Goal: Find specific page/section: Find specific page/section

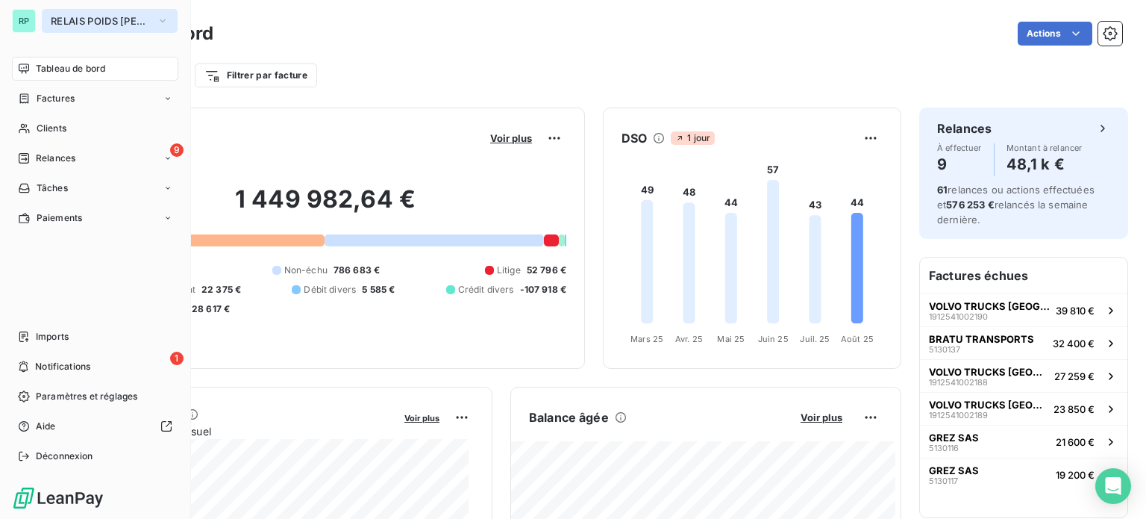
click at [110, 17] on span "RELAIS POIDS [PERSON_NAME]" at bounding box center [101, 21] width 100 height 12
click at [71, 27] on button "RELAIS POIDS [PERSON_NAME]" at bounding box center [110, 21] width 136 height 24
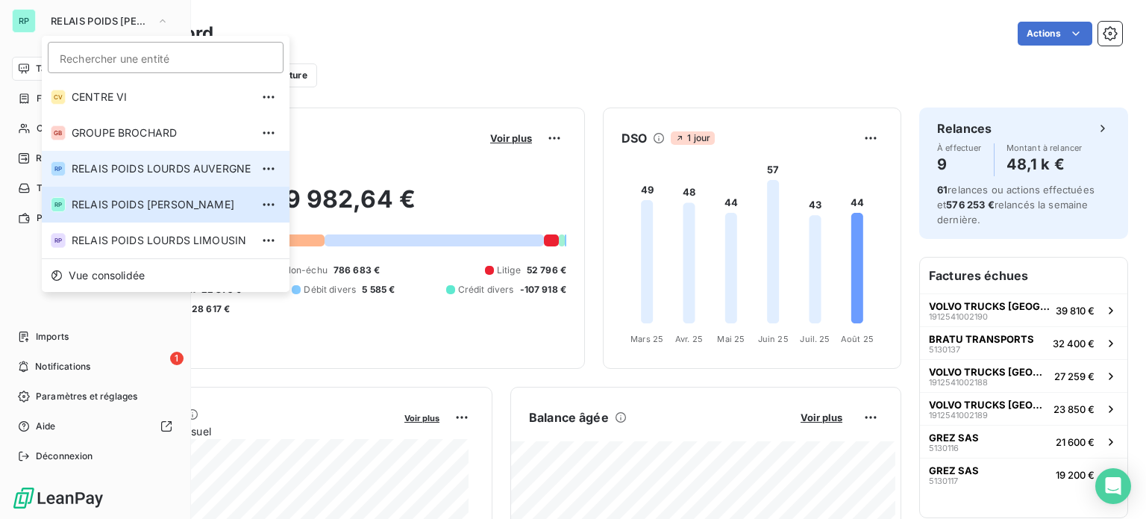
click at [160, 166] on span "RELAIS POIDS LOURDS AUVERGNE" at bounding box center [161, 168] width 179 height 15
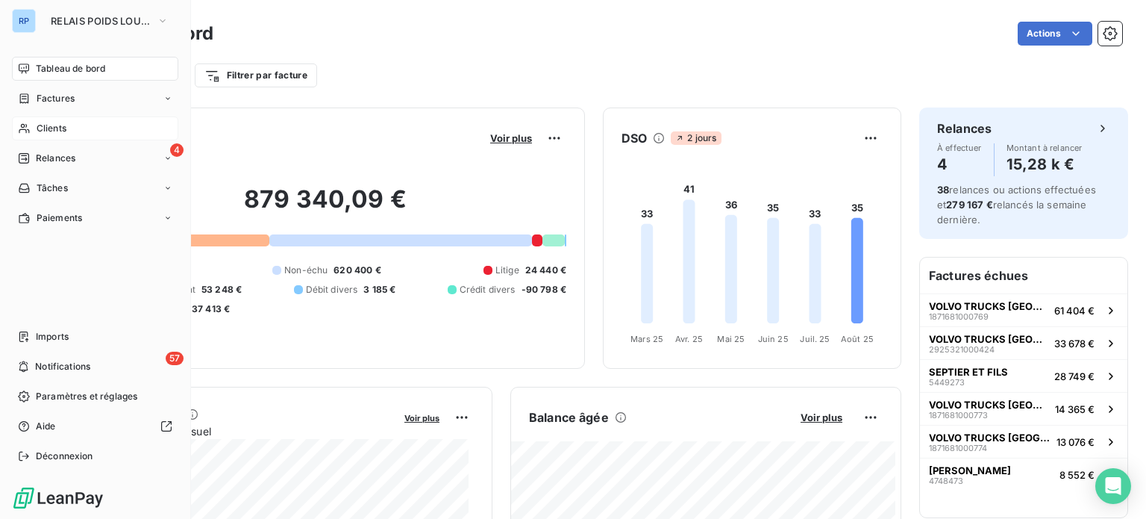
click at [43, 125] on span "Clients" at bounding box center [52, 128] width 30 height 13
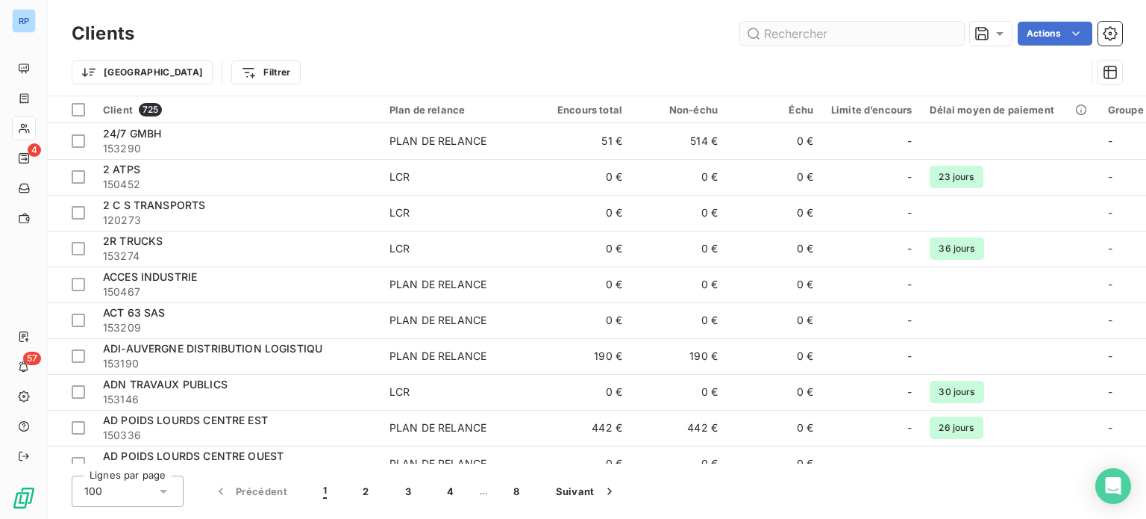
click at [804, 34] on input "text" at bounding box center [852, 34] width 224 height 24
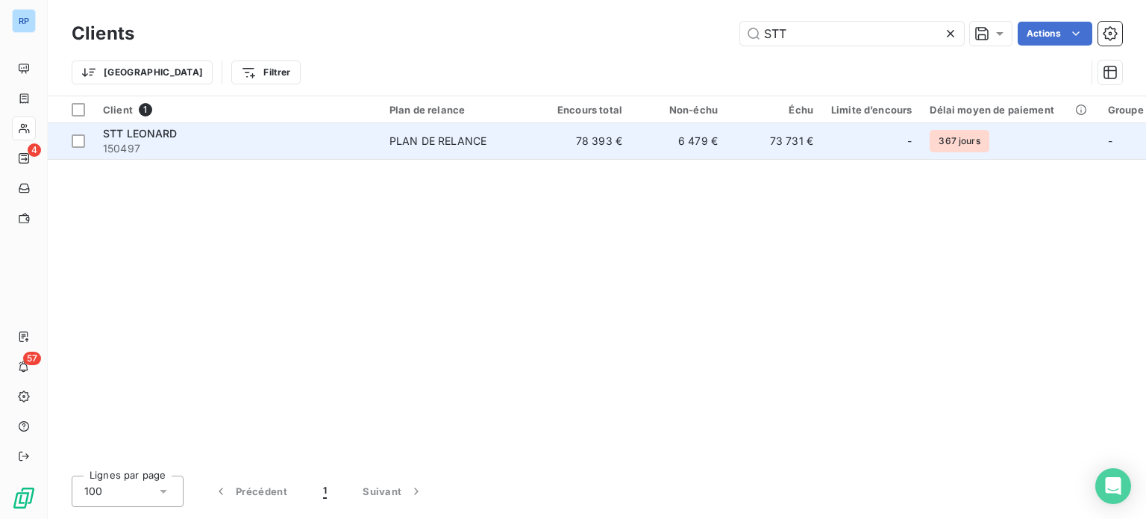
type input "STT"
click at [701, 137] on td "6 479 €" at bounding box center [679, 141] width 96 height 36
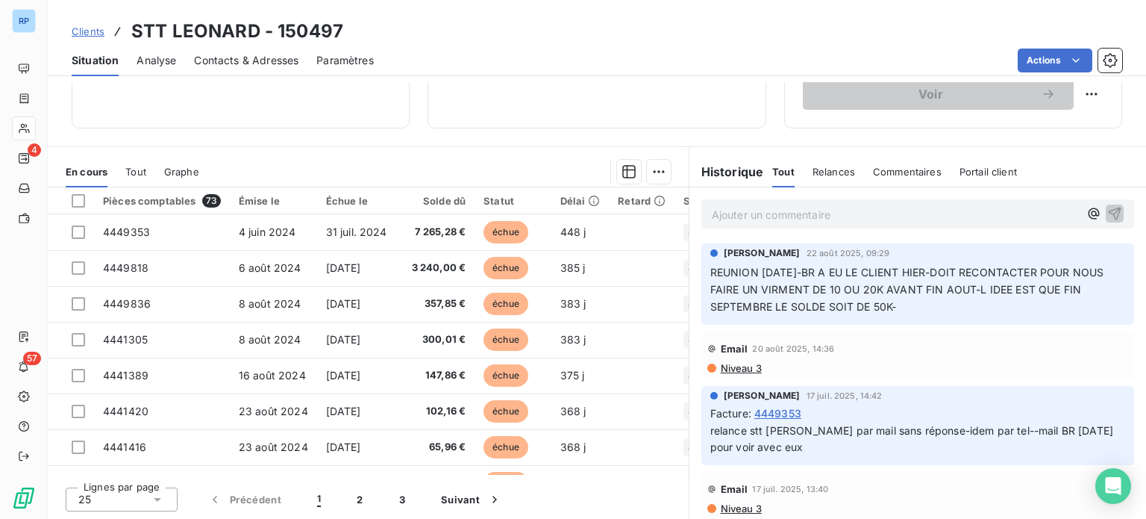
click at [740, 29] on div "Clients STT [PERSON_NAME] - 150497" at bounding box center [597, 31] width 1098 height 27
click at [716, 32] on div "Clients STT [PERSON_NAME] - 150497" at bounding box center [597, 31] width 1098 height 27
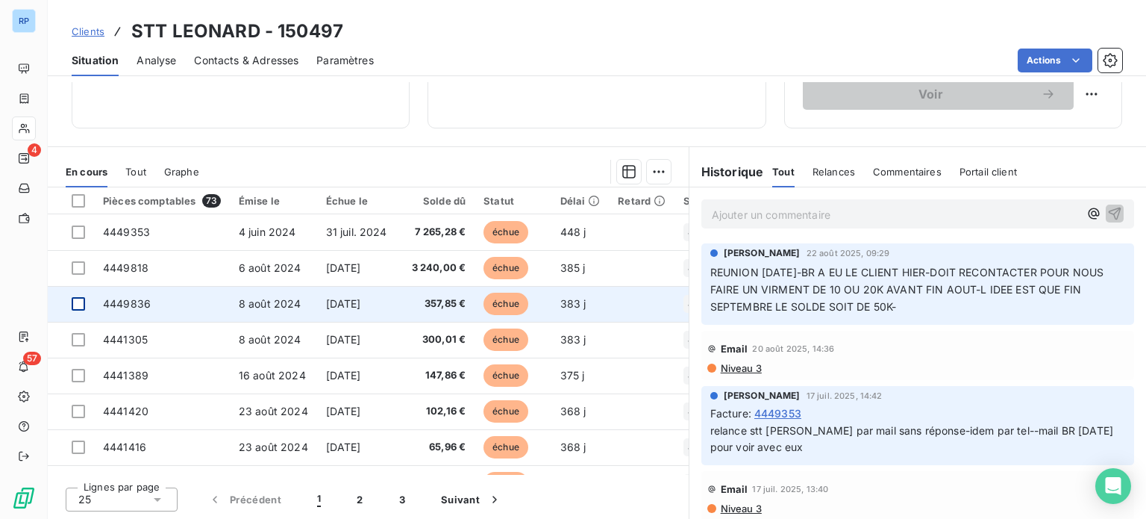
click at [75, 304] on div at bounding box center [78, 303] width 13 height 13
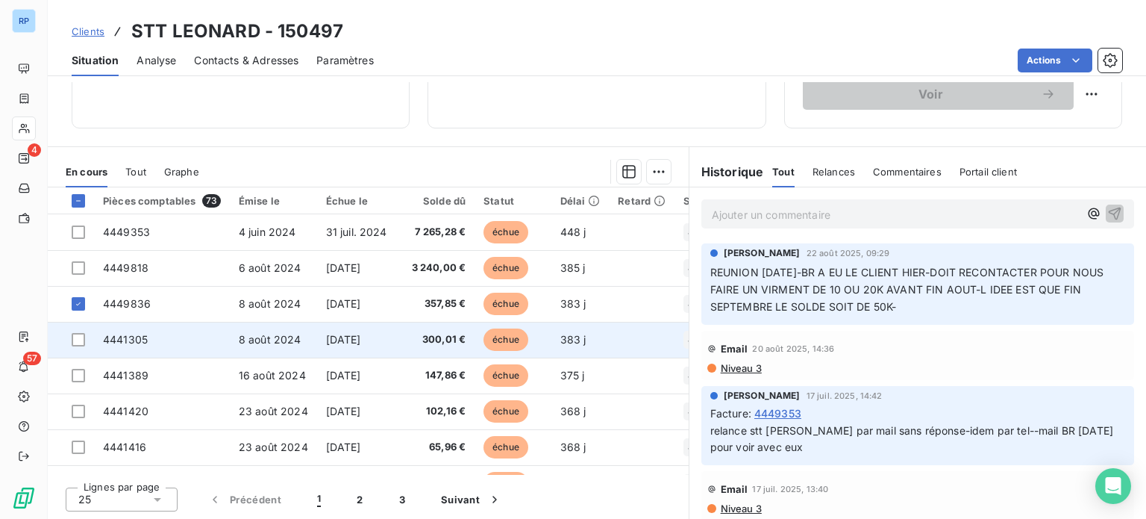
click at [81, 328] on td at bounding box center [71, 340] width 46 height 36
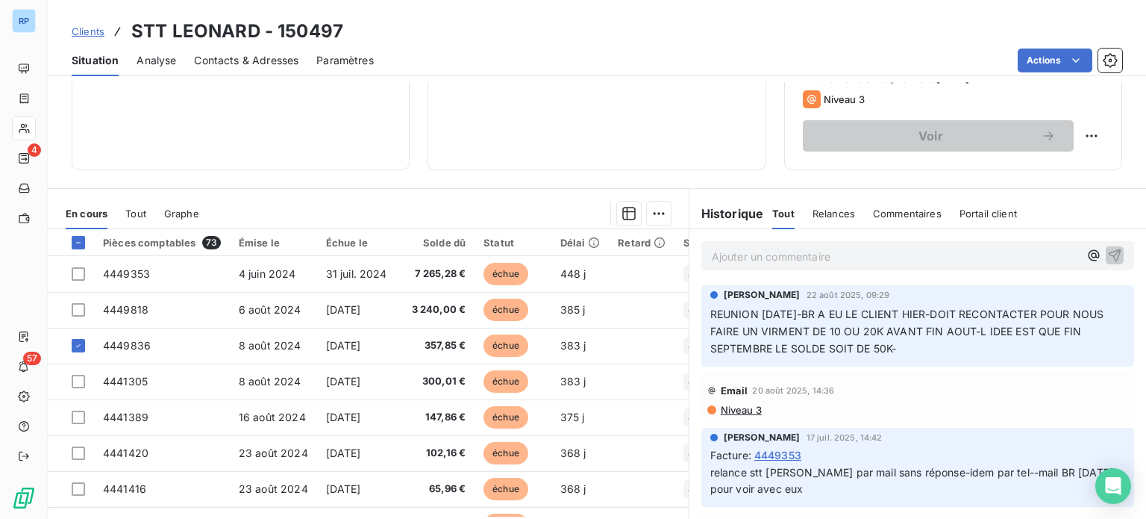
scroll to position [269, 0]
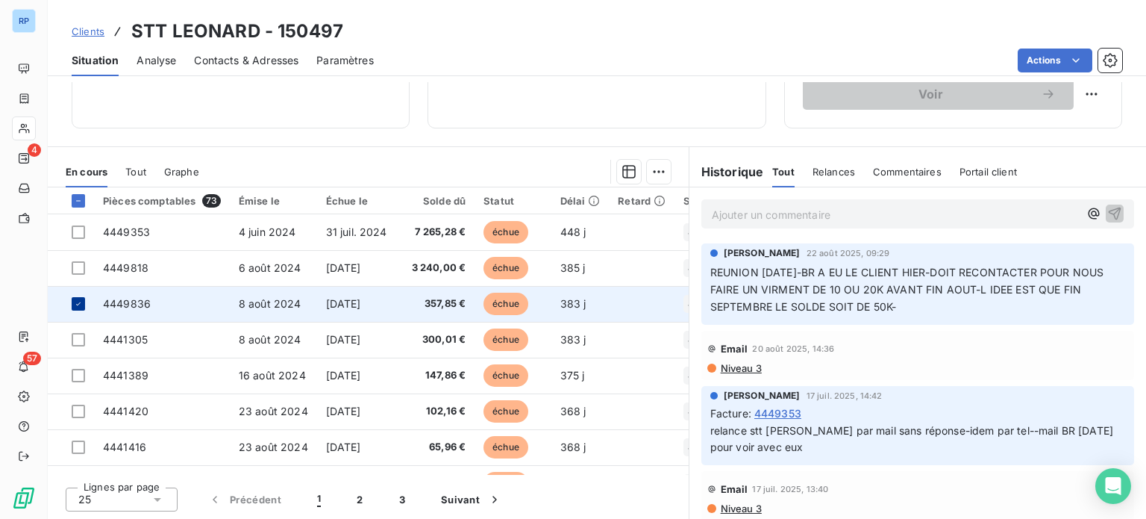
click at [76, 304] on icon at bounding box center [78, 303] width 9 height 9
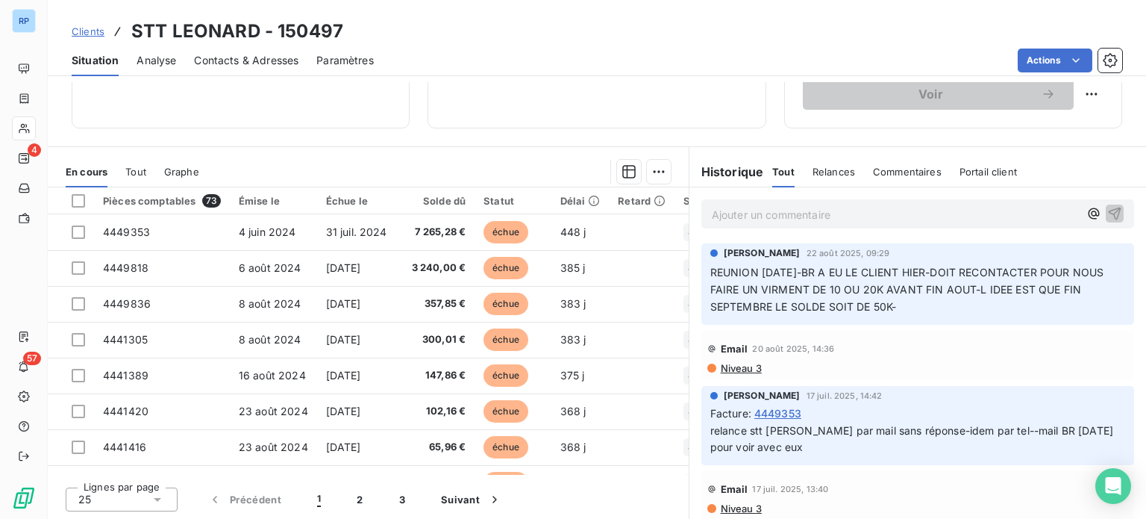
click at [463, 45] on div "Situation Analyse Contacts & Adresses Paramètres Actions" at bounding box center [597, 60] width 1098 height 31
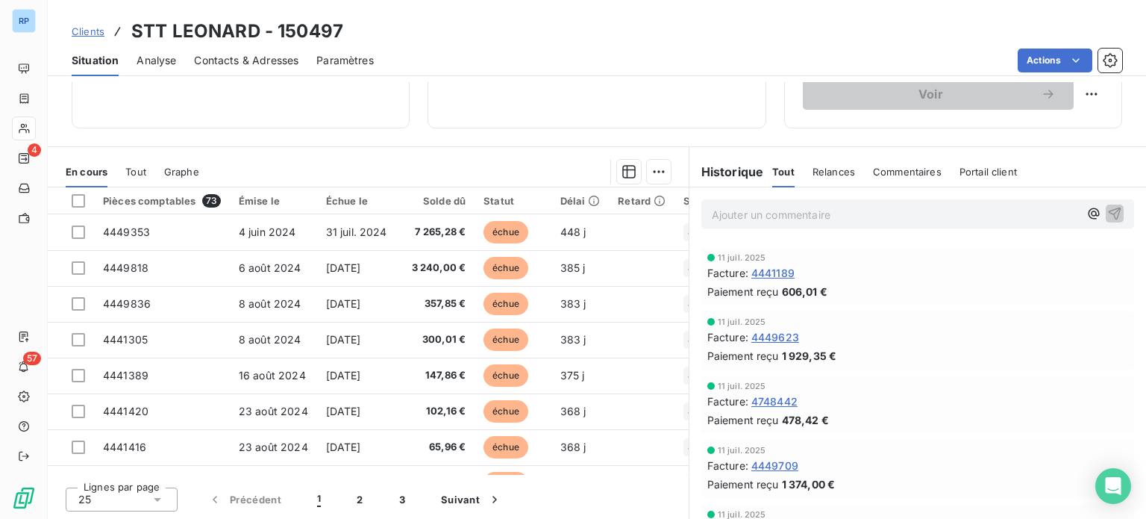
scroll to position [0, 0]
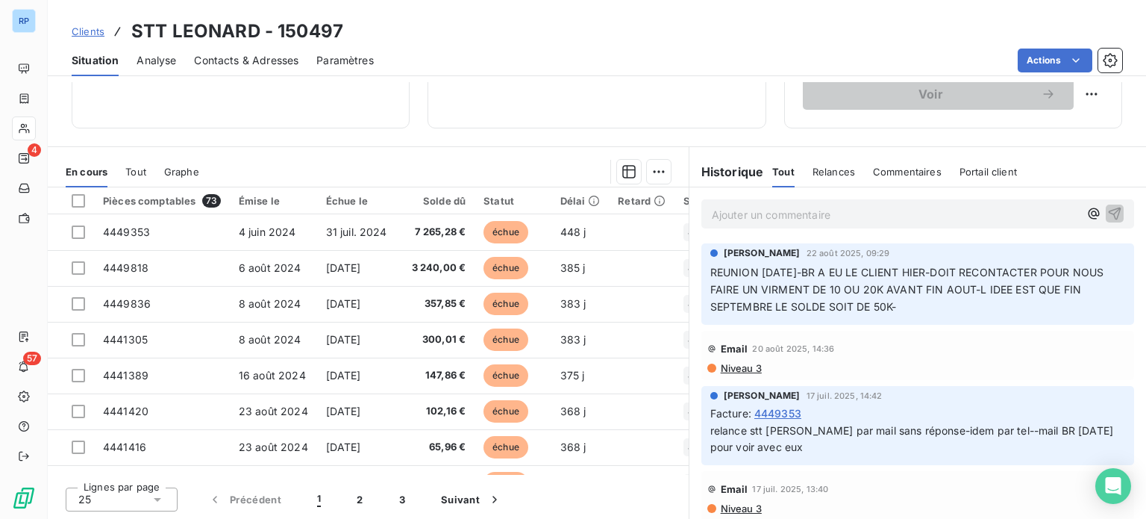
click at [637, 49] on div "Actions" at bounding box center [757, 61] width 730 height 24
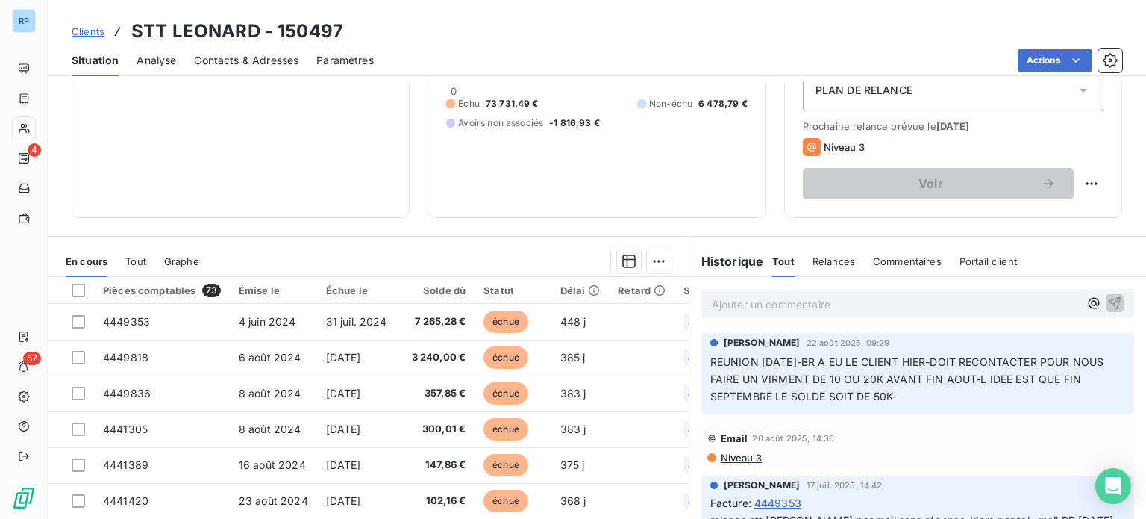
scroll to position [269, 0]
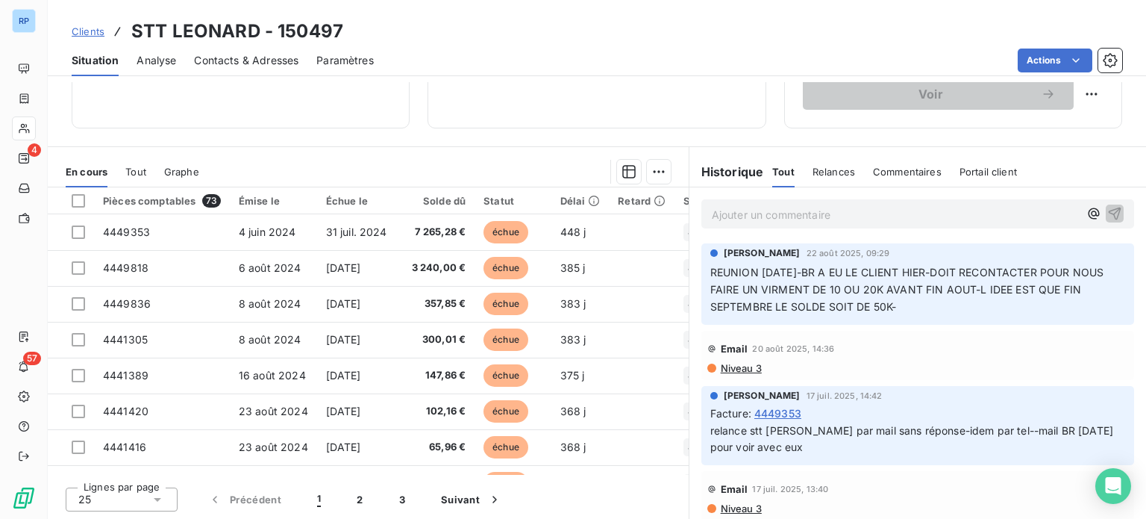
click at [904, 306] on span "REUNION [DATE]-BR A EU LE CLIENT HIER-DOIT RECONTACTER POUR NOUS FAIRE UN VIRME…" at bounding box center [908, 289] width 397 height 47
click at [931, 290] on span "REUNION [DATE]-BR A EU LE CLIENT HIER-DOIT RECONTACTER POUR NOUS FAIRE UN VIRME…" at bounding box center [908, 289] width 397 height 47
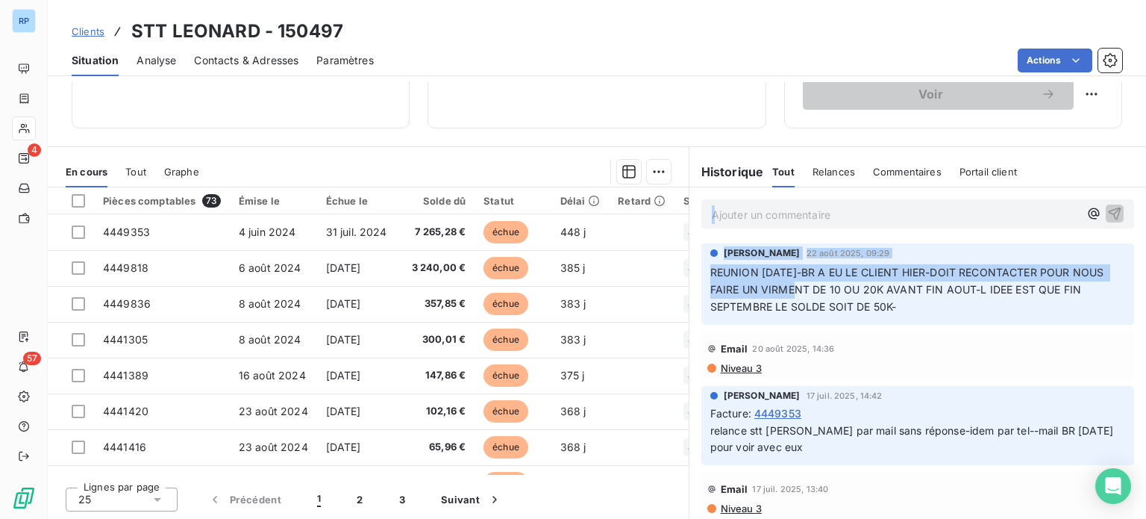
drag, startPoint x: 806, startPoint y: 296, endPoint x: 1128, endPoint y: 139, distance: 358.7
click at [1128, 139] on div "Informations client Propriétés Client GROUPE Site 40 70 Encours client 78 393,3…" at bounding box center [597, 300] width 1098 height 437
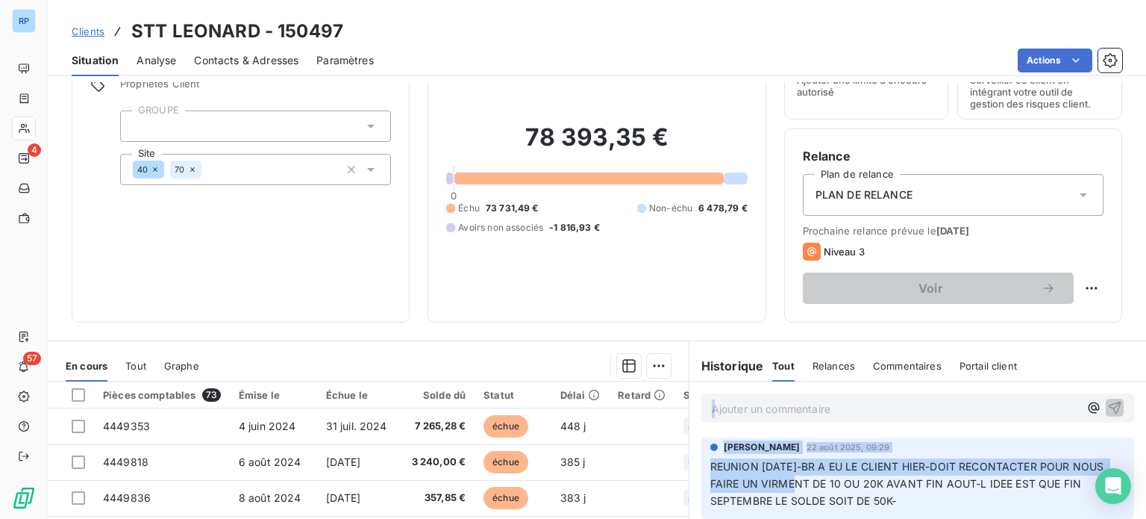
scroll to position [0, 0]
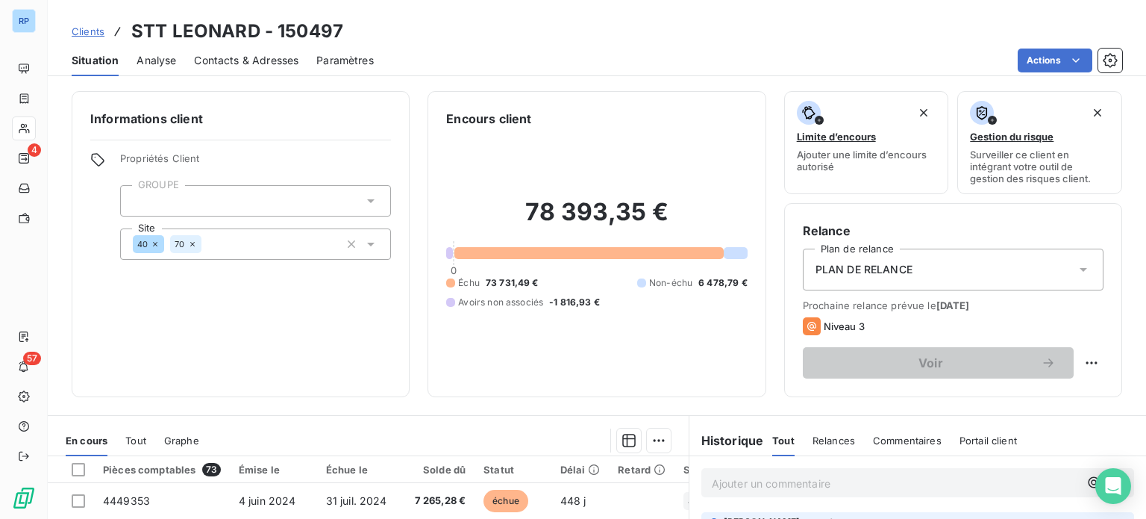
click at [472, 372] on div "78 393,35 € 0 Échu 73 731,49 € Non-échu 6 478,79 € Avoirs non associés -1 816,9…" at bounding box center [596, 253] width 301 height 251
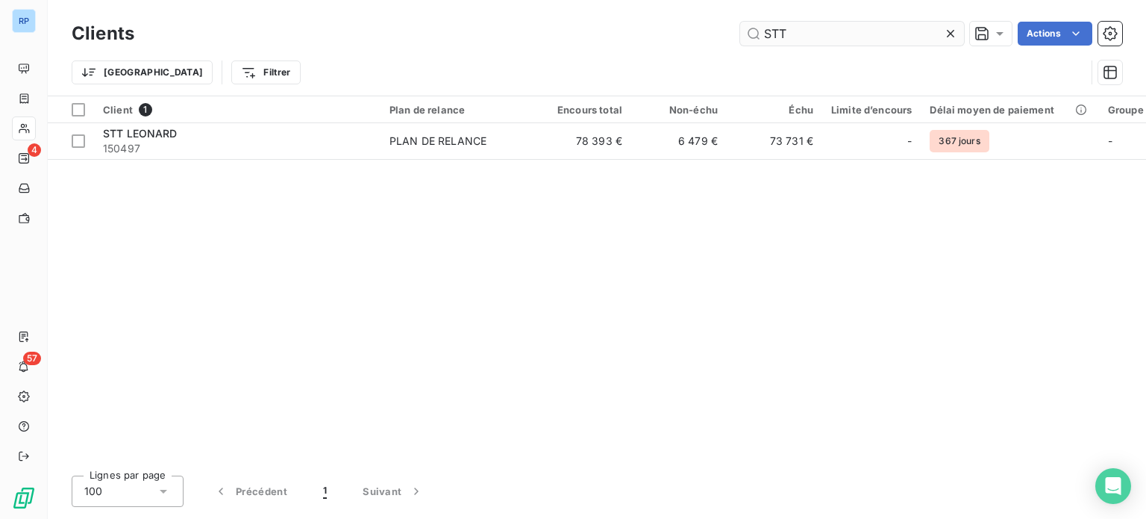
click at [775, 34] on input "STT" at bounding box center [852, 34] width 224 height 24
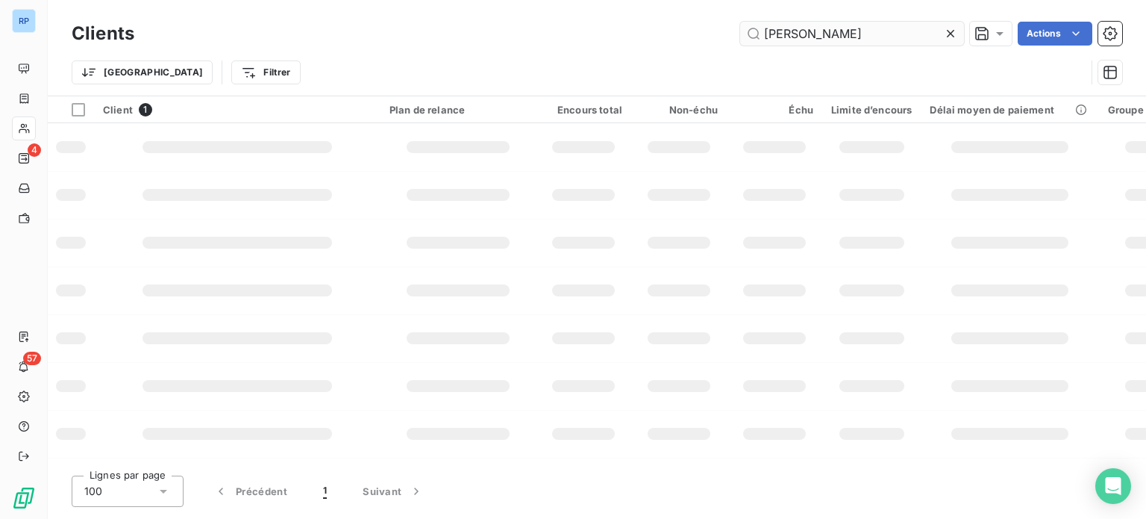
type input "[PERSON_NAME]"
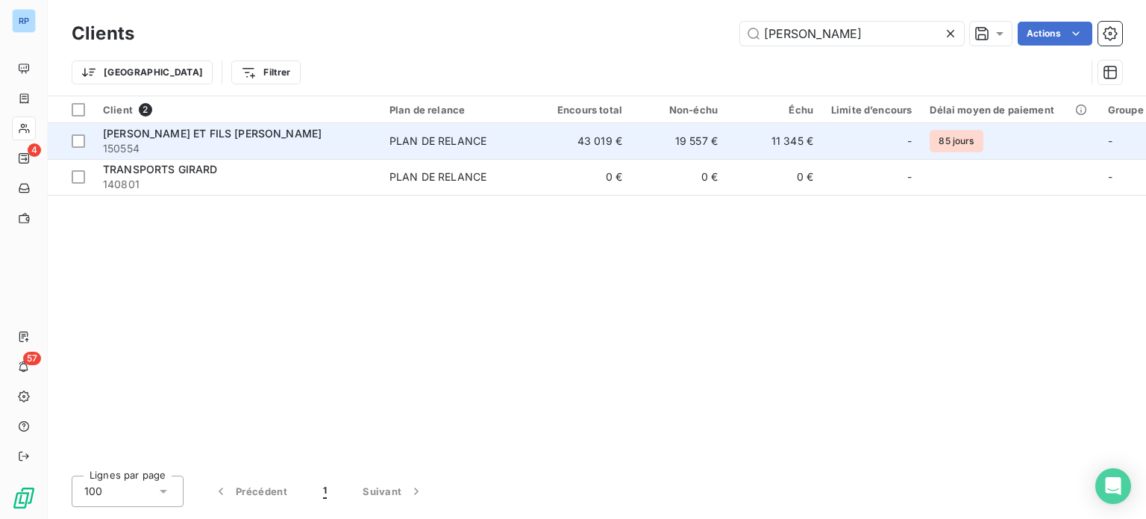
click at [604, 139] on td "43 019 €" at bounding box center [584, 141] width 96 height 36
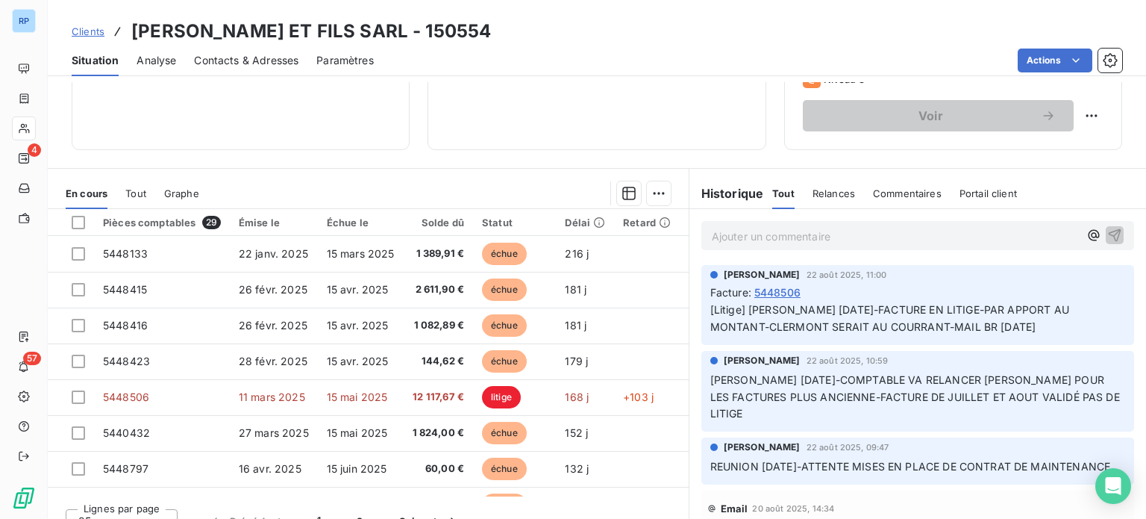
scroll to position [269, 0]
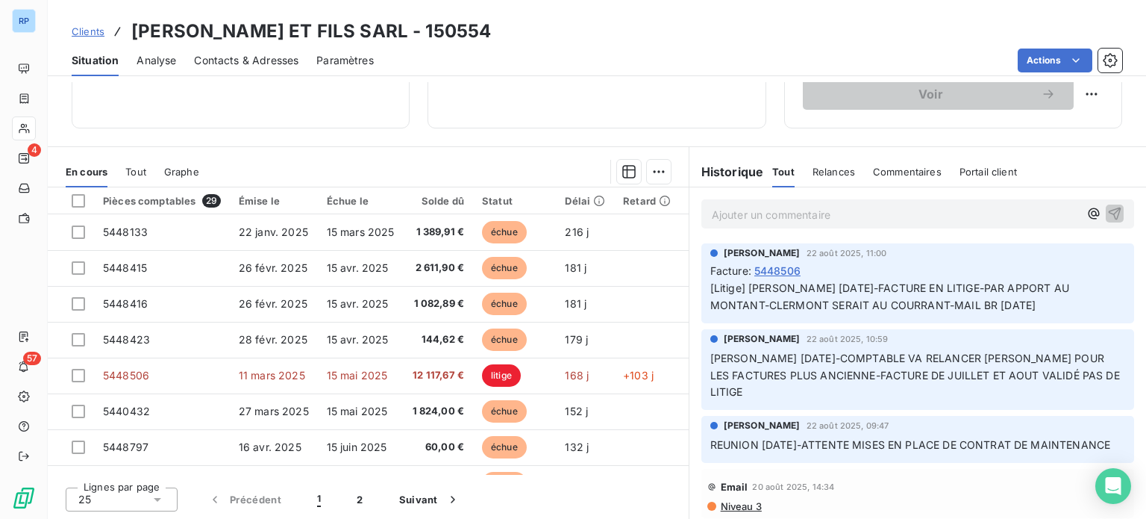
drag, startPoint x: 24, startPoint y: 1, endPoint x: 200, endPoint y: 124, distance: 214.9
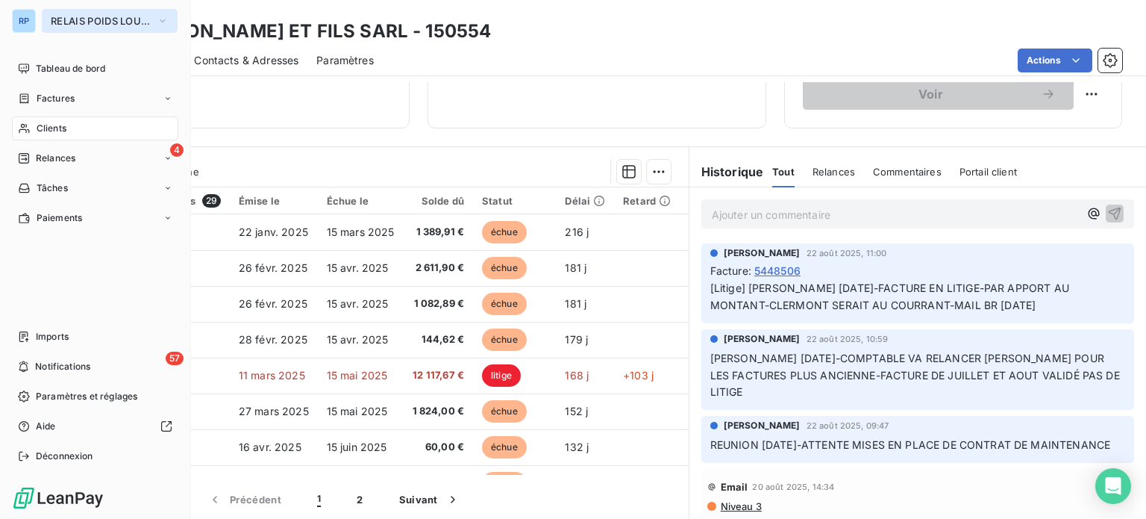
click at [56, 16] on span "RELAIS POIDS LOURDS AUVERGNE" at bounding box center [101, 21] width 100 height 12
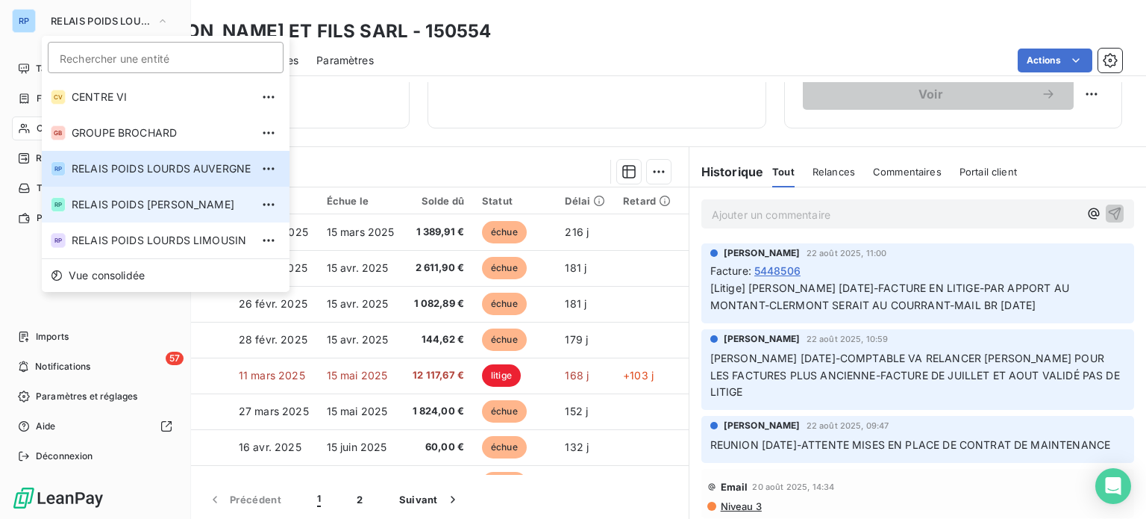
click at [153, 209] on span "RELAIS POIDS [PERSON_NAME]" at bounding box center [161, 204] width 179 height 15
